Goal: Transaction & Acquisition: Purchase product/service

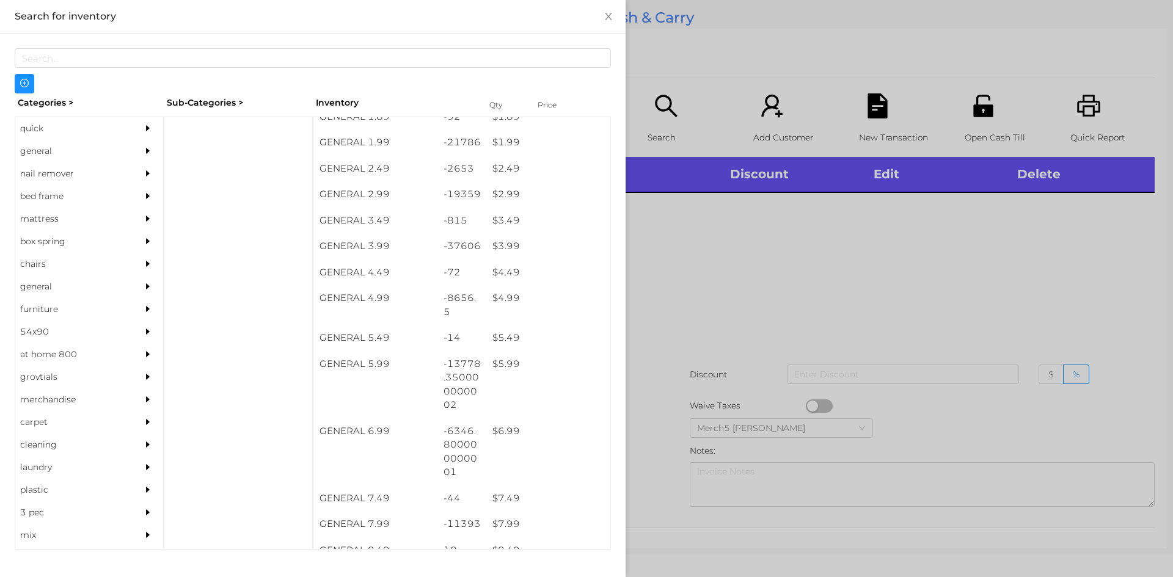
scroll to position [248, 0]
click at [32, 152] on div "general" at bounding box center [70, 151] width 111 height 23
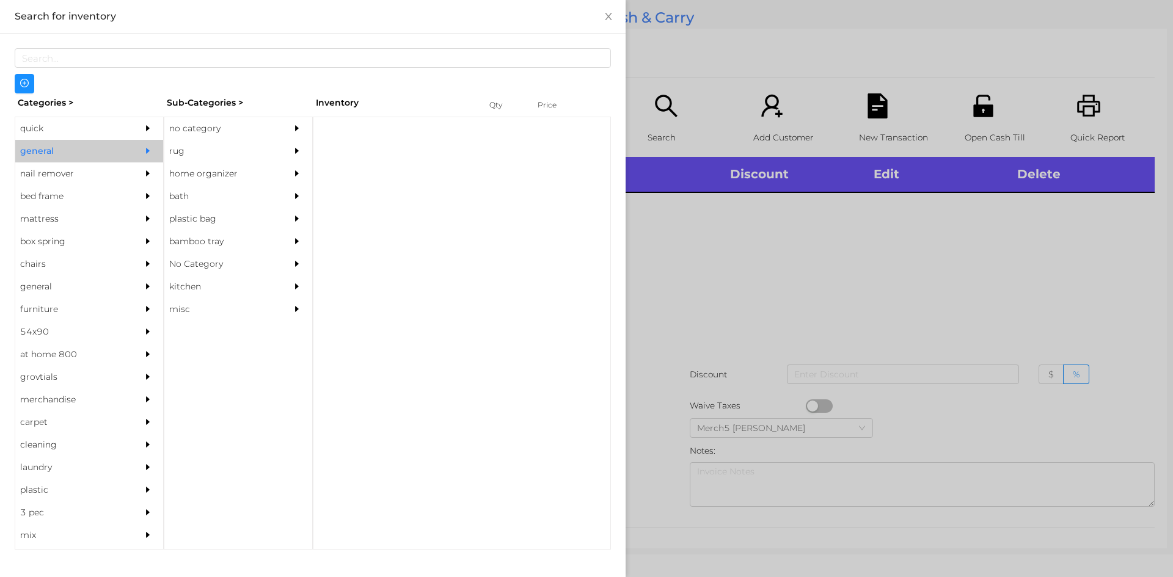
scroll to position [0, 0]
click at [209, 141] on div "rug" at bounding box center [219, 151] width 111 height 23
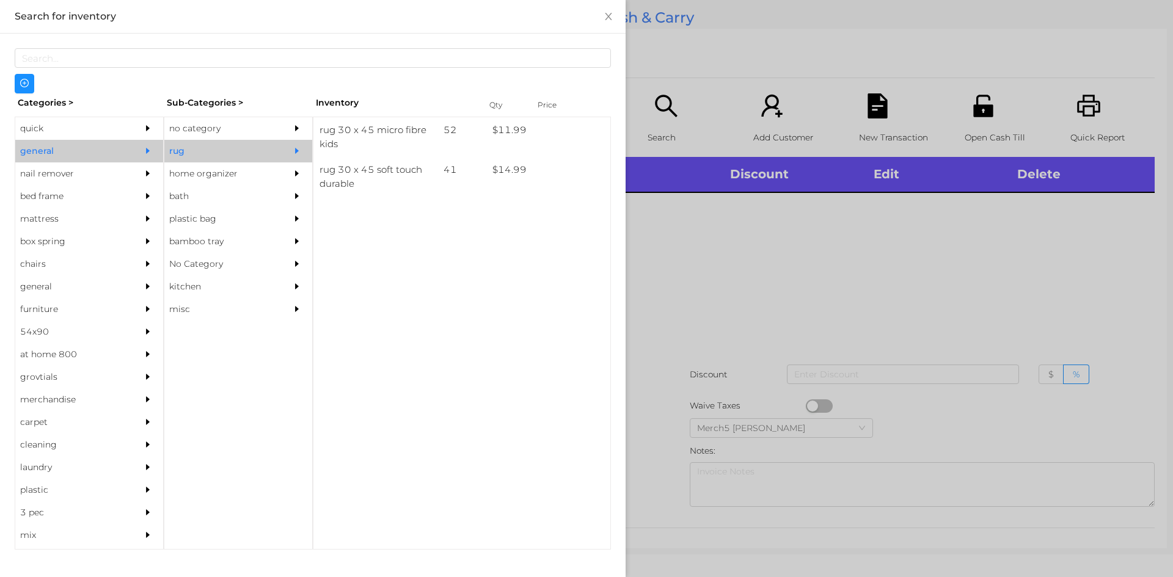
click at [200, 130] on div "no category" at bounding box center [219, 128] width 111 height 23
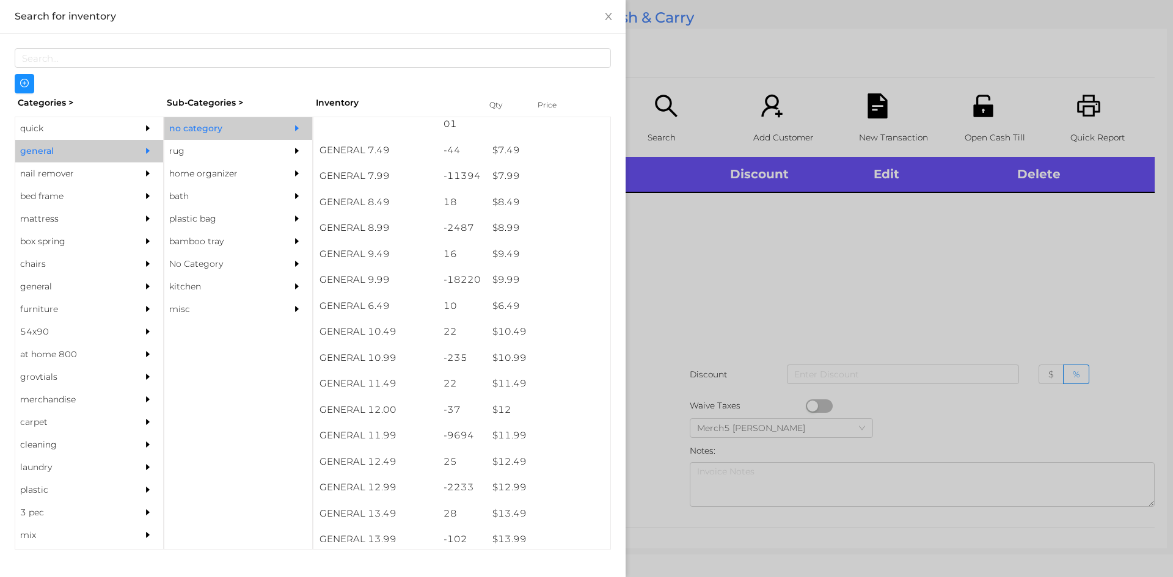
scroll to position [596, 0]
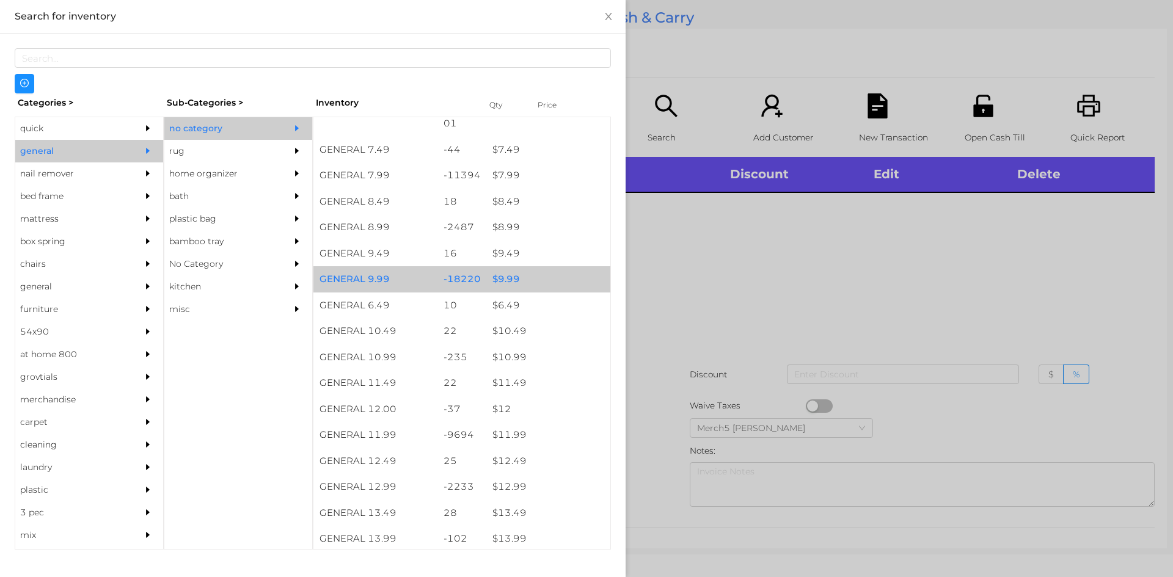
click at [505, 280] on div "$ 9.99" at bounding box center [548, 279] width 124 height 26
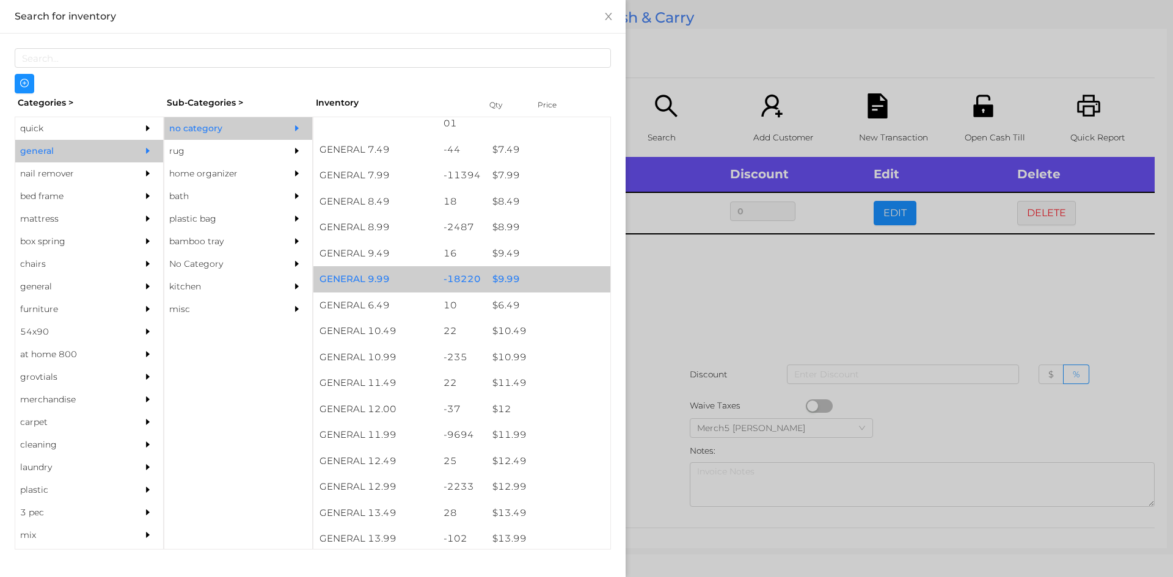
click at [508, 276] on div "$ 9.99" at bounding box center [548, 279] width 124 height 26
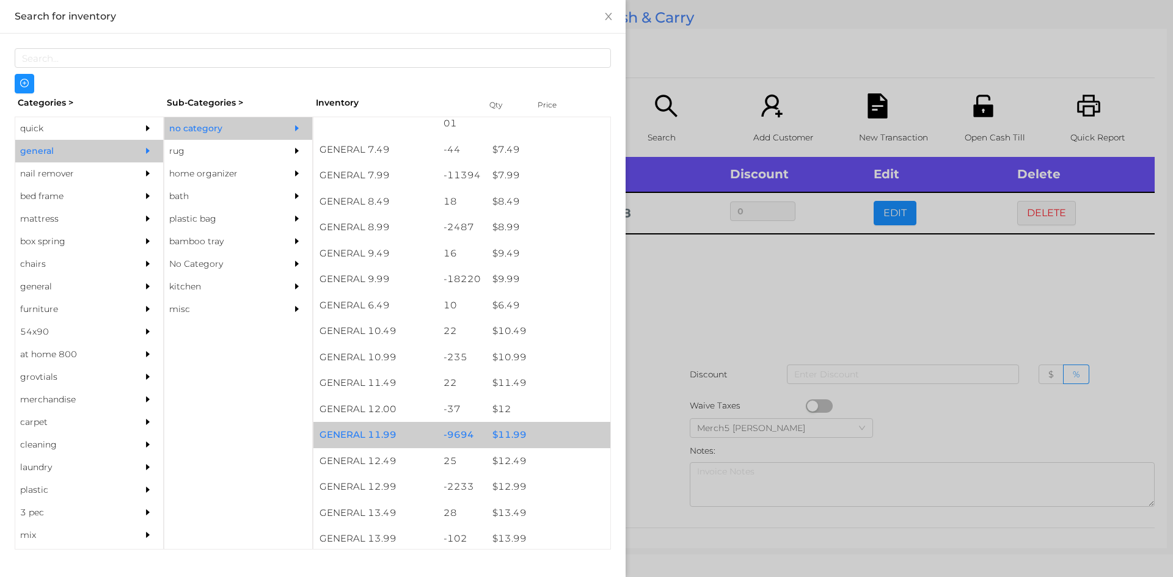
click at [506, 434] on div "$ 11.99" at bounding box center [548, 435] width 124 height 26
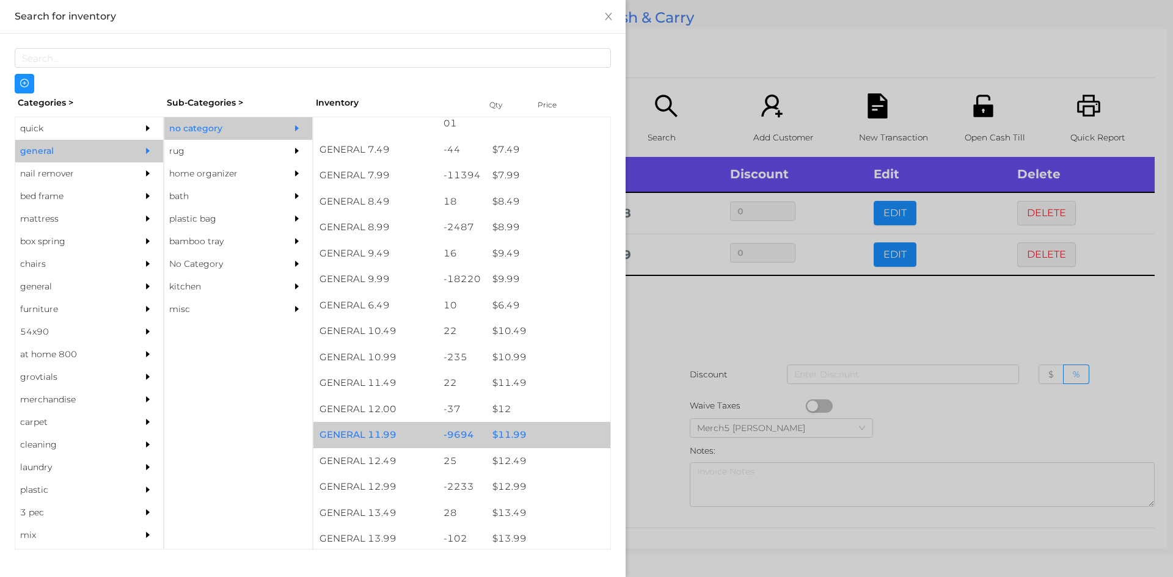
click at [507, 437] on div "$ 11.99" at bounding box center [548, 435] width 124 height 26
click at [673, 320] on div at bounding box center [586, 288] width 1173 height 577
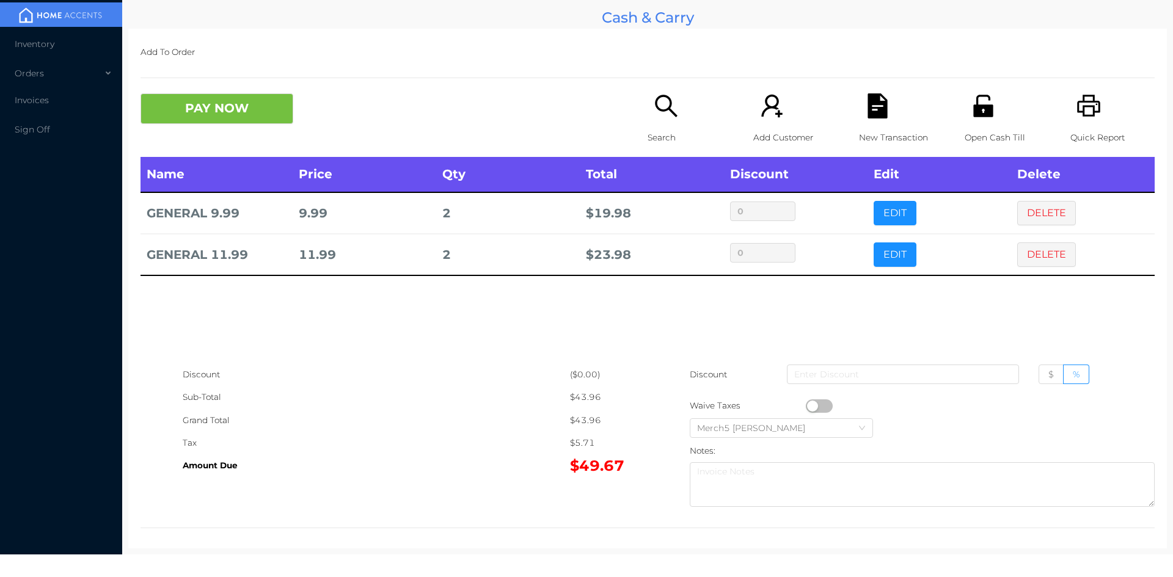
click at [658, 107] on icon "icon: search" at bounding box center [666, 105] width 25 height 25
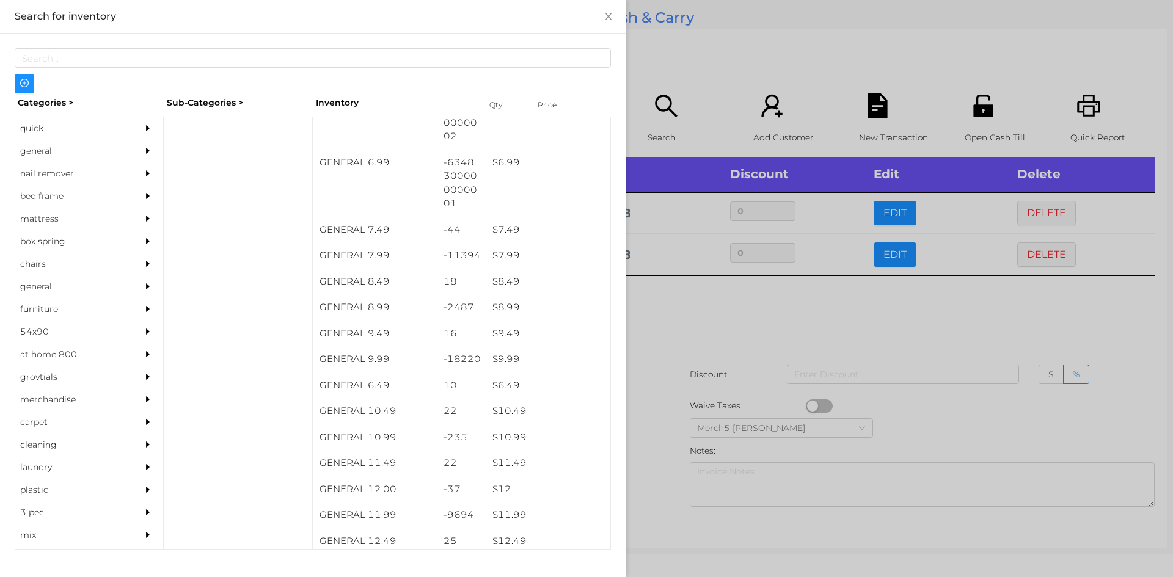
scroll to position [518, 0]
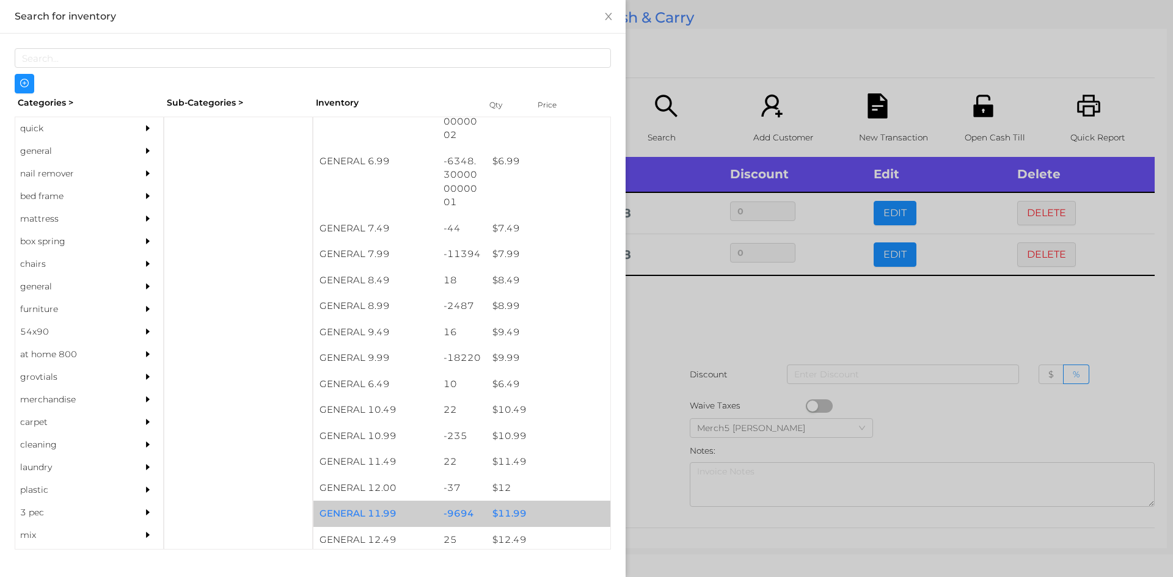
click at [505, 518] on div "$ 11.99" at bounding box center [548, 514] width 124 height 26
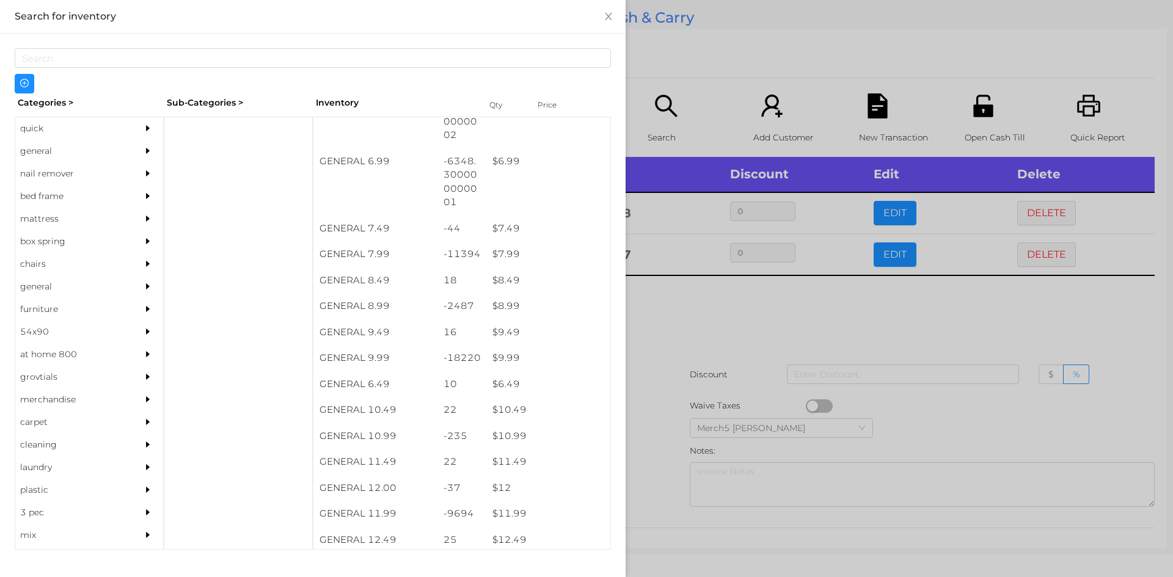
click at [672, 316] on div at bounding box center [586, 288] width 1173 height 577
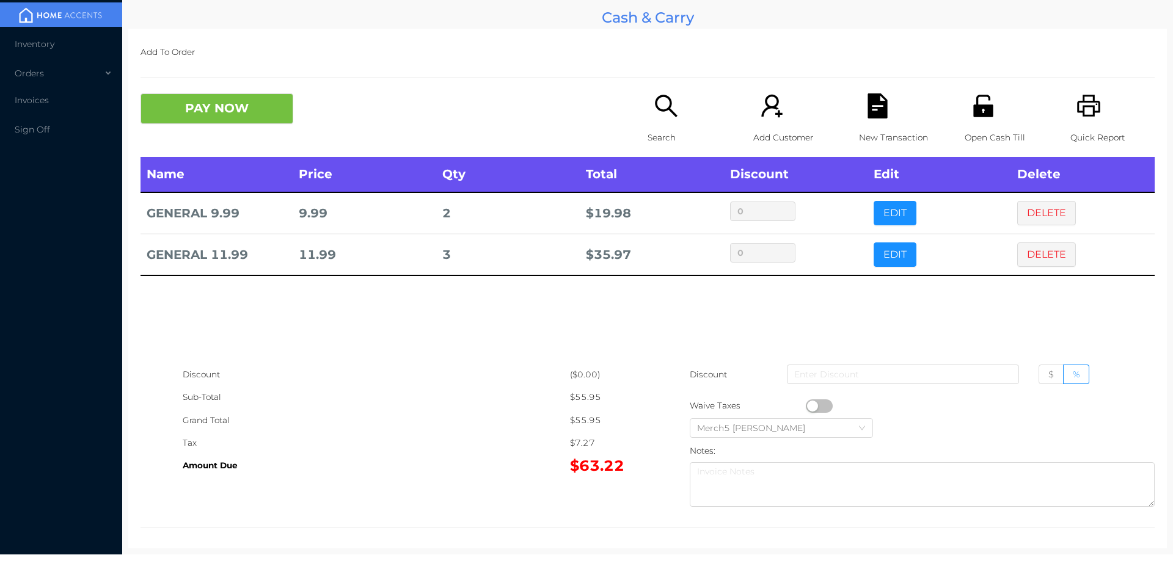
click at [247, 112] on button "PAY NOW" at bounding box center [217, 108] width 153 height 31
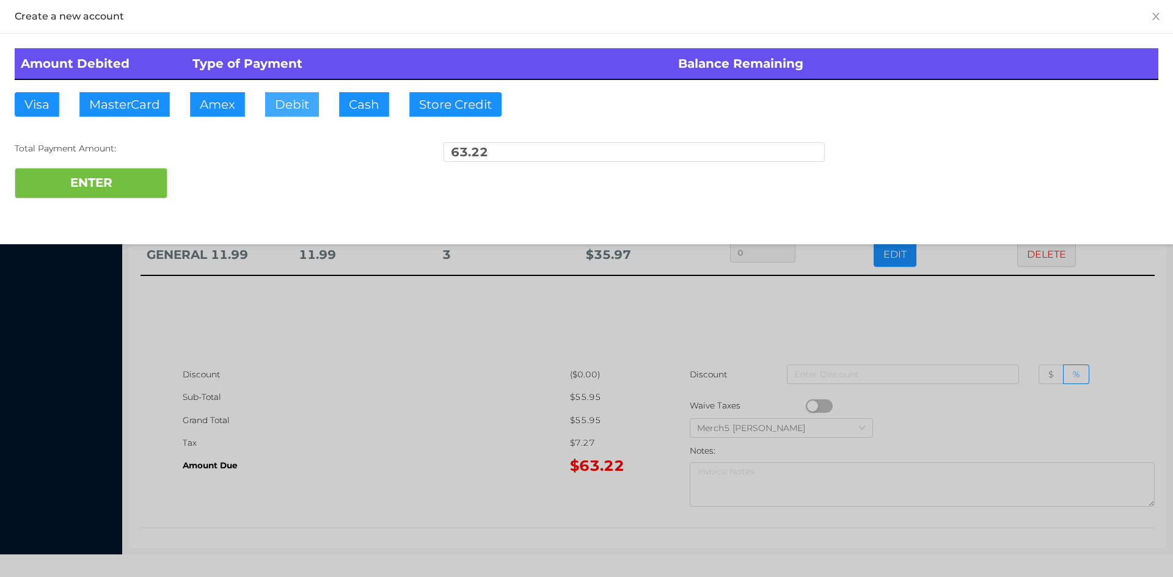
click at [298, 108] on button "Debit" at bounding box center [292, 104] width 54 height 24
click at [114, 184] on button "ENTER" at bounding box center [91, 183] width 153 height 31
